Goal: Transaction & Acquisition: Obtain resource

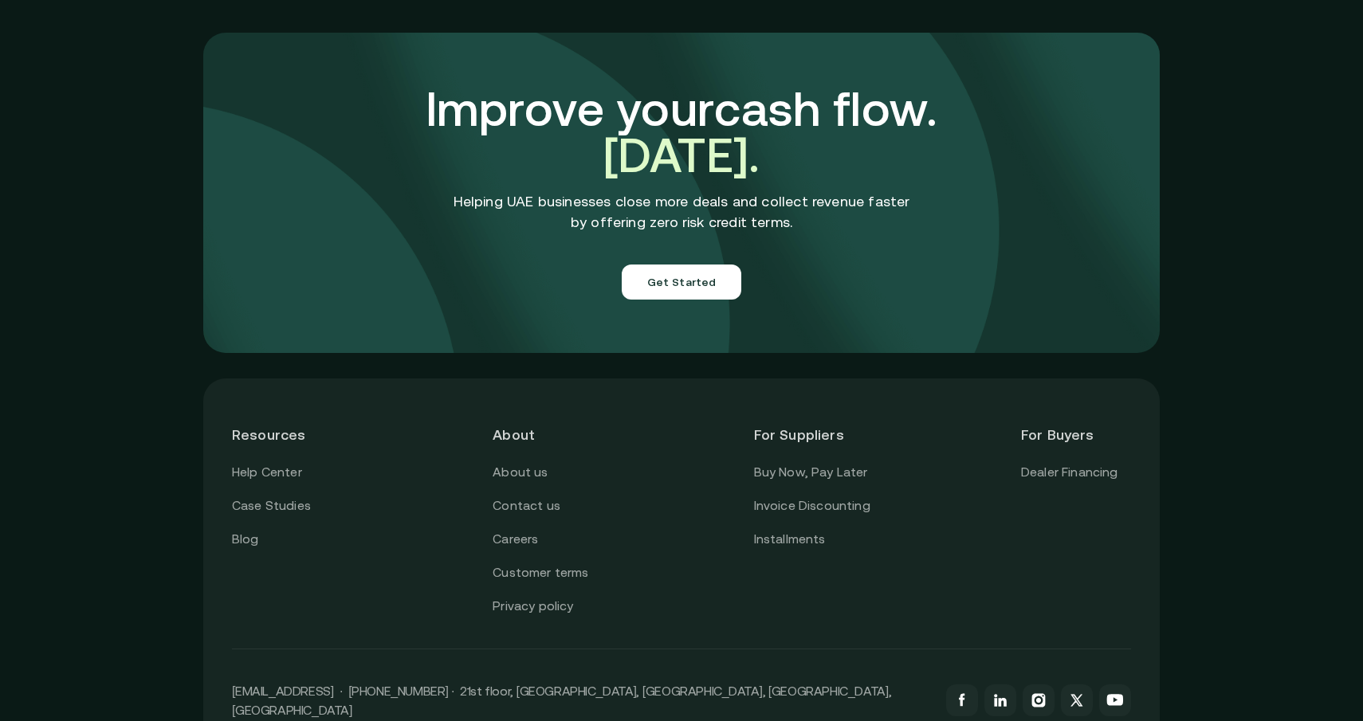
scroll to position [5598, 0]
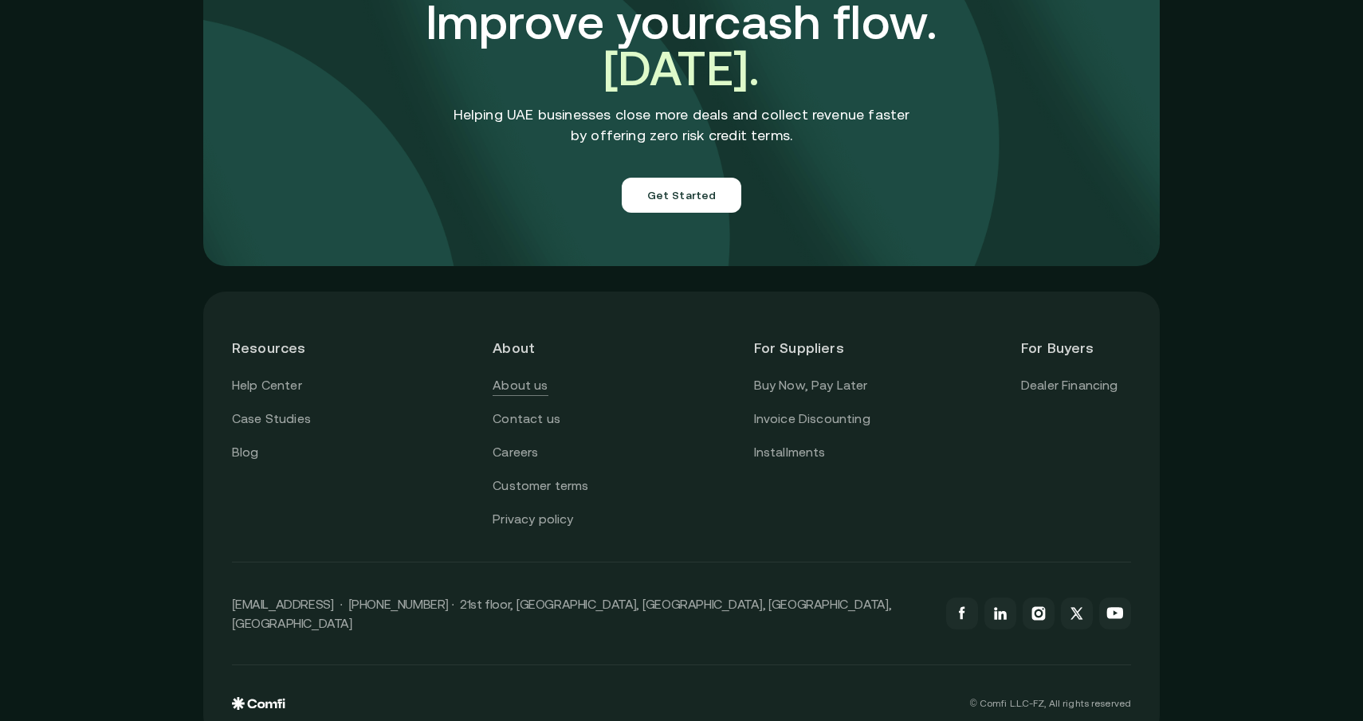
click at [535, 375] on link "About us" at bounding box center [519, 385] width 55 height 21
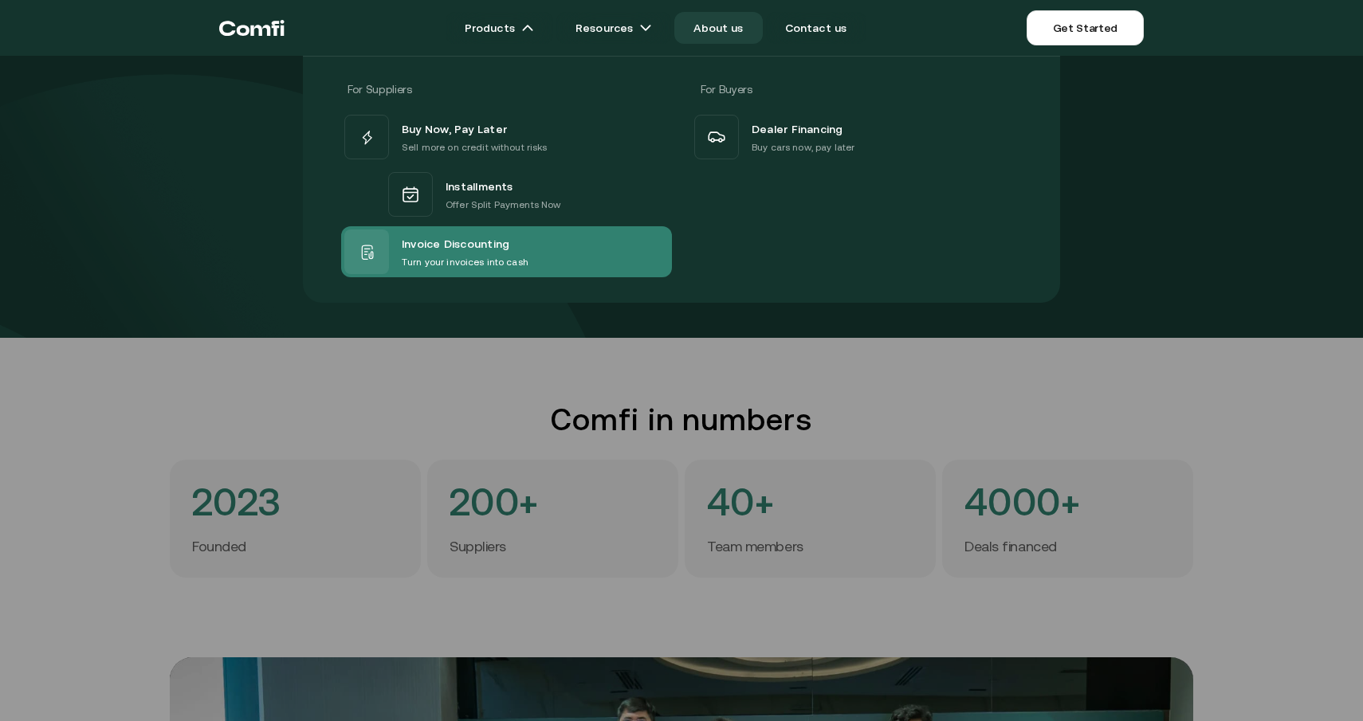
click at [475, 241] on span "Invoice Discounting" at bounding box center [456, 243] width 108 height 21
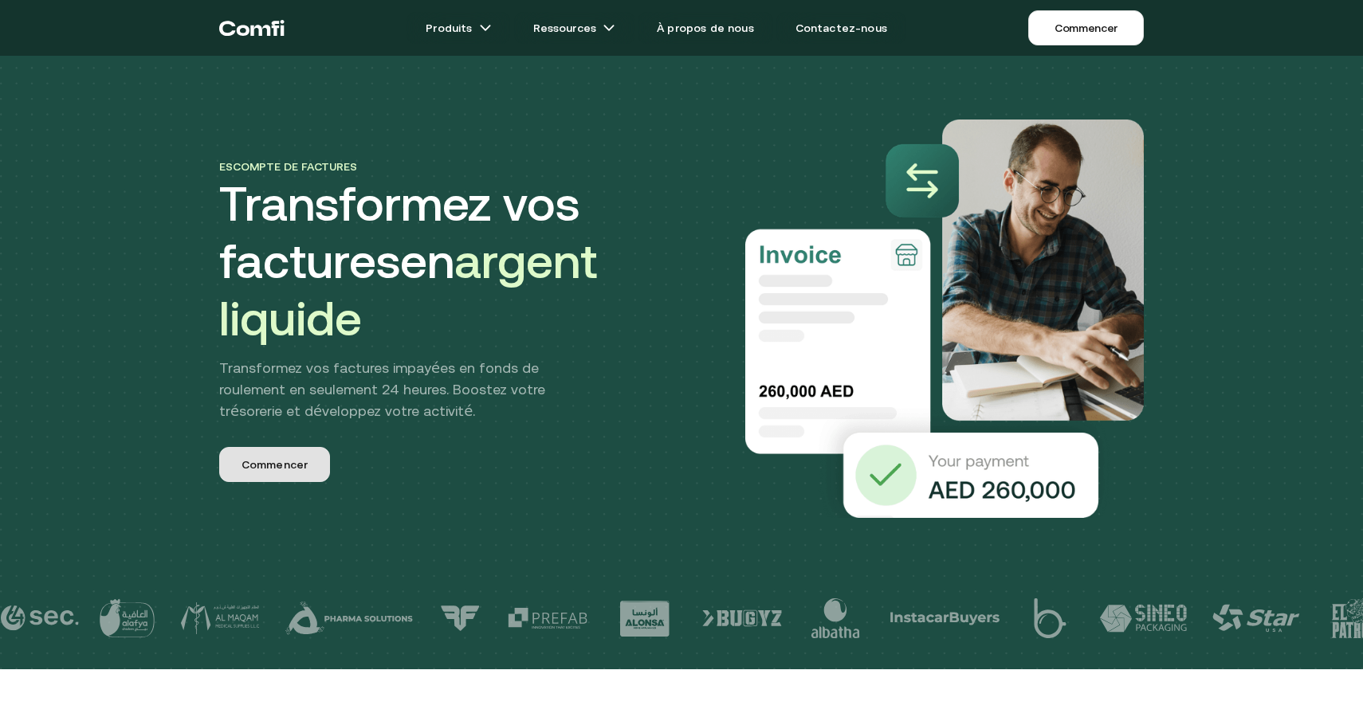
click at [298, 473] on span "Commencer" at bounding box center [274, 465] width 66 height 17
